Goal: Check status: Check status

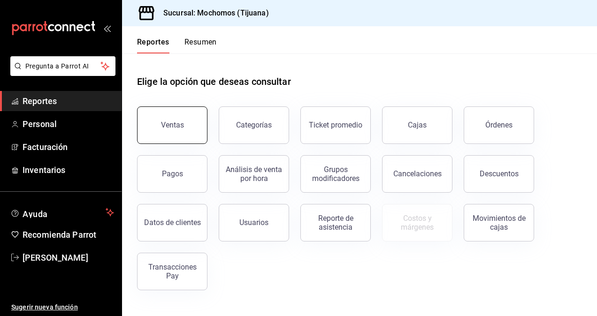
click at [188, 126] on button "Ventas" at bounding box center [172, 125] width 70 height 38
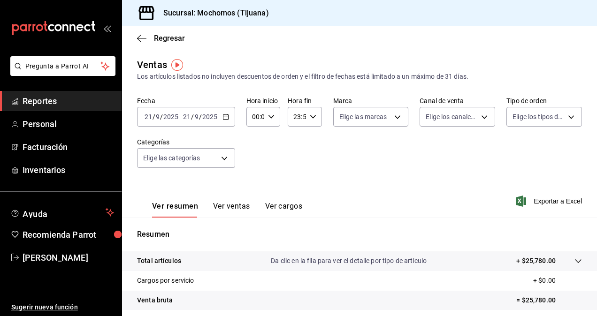
click at [224, 118] on icon "button" at bounding box center [225, 117] width 7 height 7
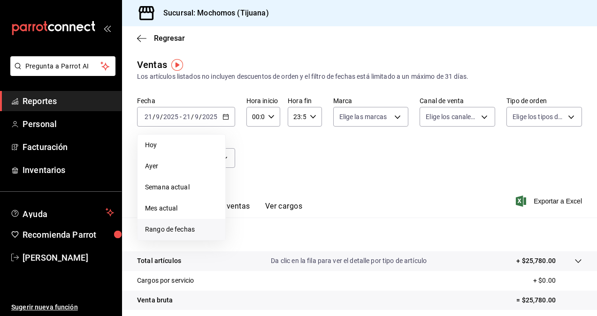
click at [194, 227] on span "Rango de fechas" at bounding box center [181, 230] width 73 height 10
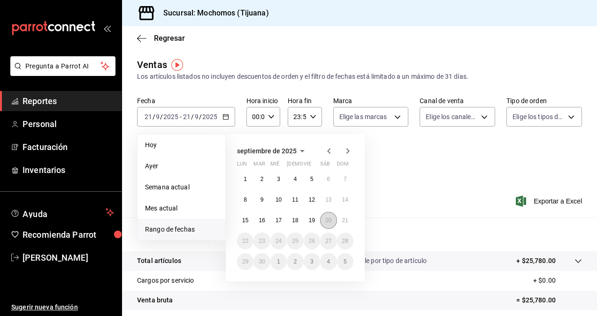
click at [328, 224] on button "20" at bounding box center [328, 220] width 16 height 17
click at [344, 218] on abbr "21" at bounding box center [345, 220] width 6 height 7
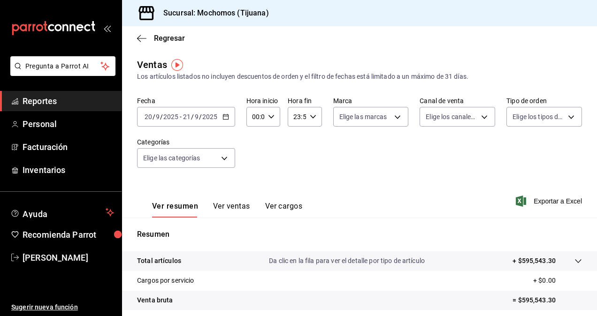
click at [271, 116] on \(Stroke\) "button" at bounding box center [271, 116] width 6 height 3
click at [253, 157] on span "05" at bounding box center [254, 160] width 2 height 8
type input "05:00"
click at [270, 141] on span "00" at bounding box center [271, 141] width 2 height 8
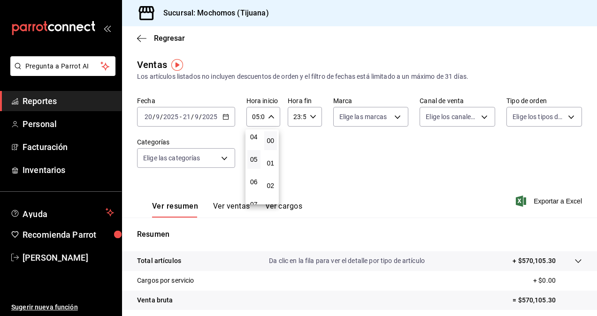
click at [310, 115] on div at bounding box center [298, 158] width 597 height 316
click at [311, 118] on icon "button" at bounding box center [313, 117] width 7 height 7
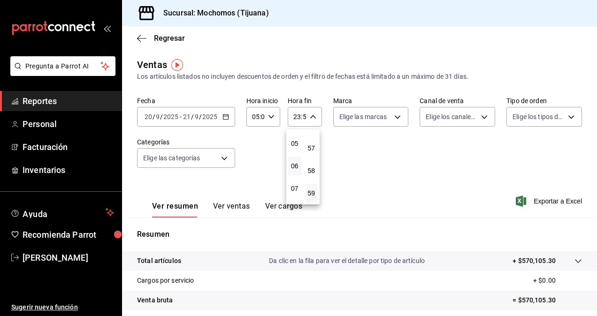
scroll to position [90, 0]
click at [296, 167] on button "05" at bounding box center [294, 163] width 13 height 19
click at [311, 137] on span "00" at bounding box center [312, 141] width 2 height 8
type input "05:00"
click at [364, 145] on div at bounding box center [298, 158] width 597 height 316
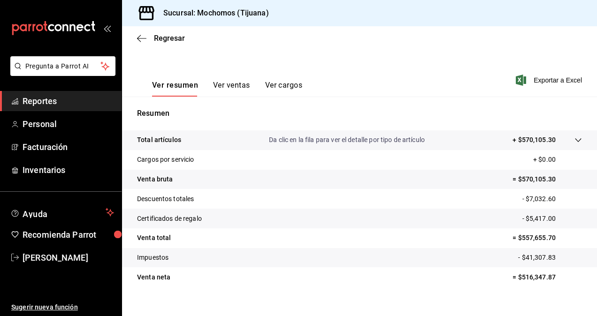
scroll to position [133, 0]
